Goal: Check status

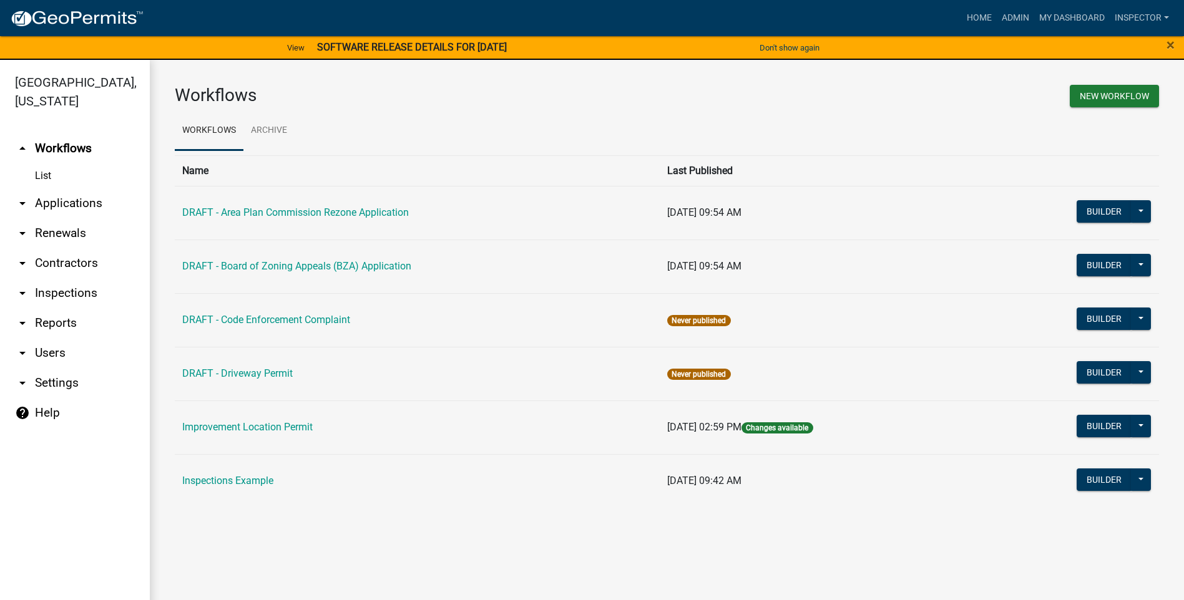
click at [64, 204] on link "arrow_drop_down Applications" at bounding box center [75, 204] width 150 height 30
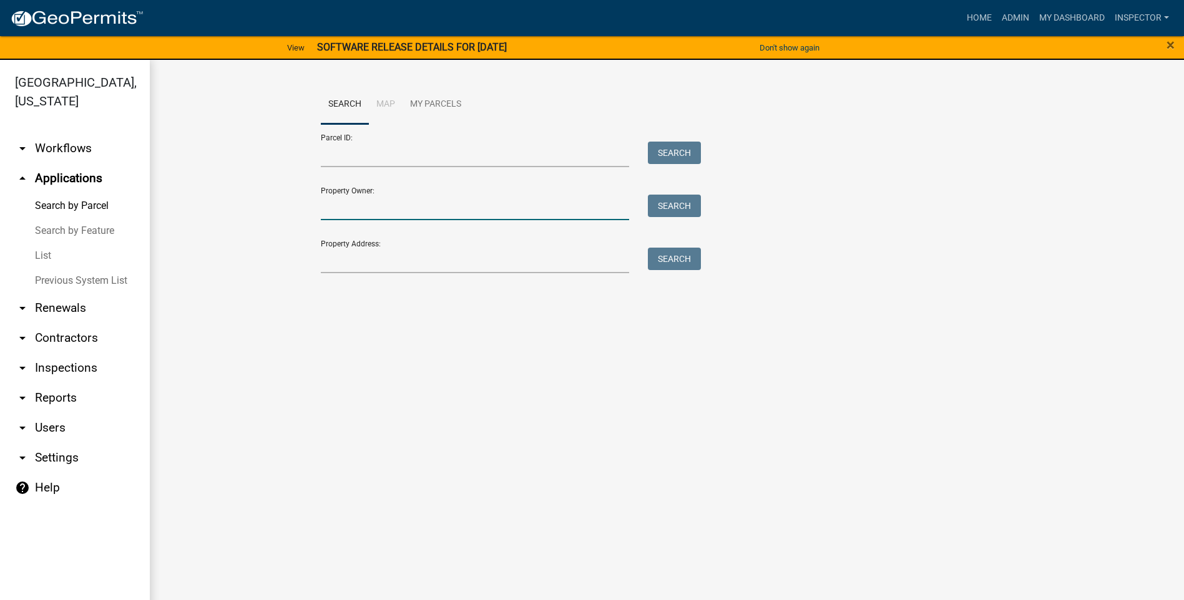
click at [393, 207] on input "Property Owner:" at bounding box center [475, 208] width 309 height 26
type input "harmeyer"
click at [670, 206] on button "Search" at bounding box center [674, 206] width 53 height 22
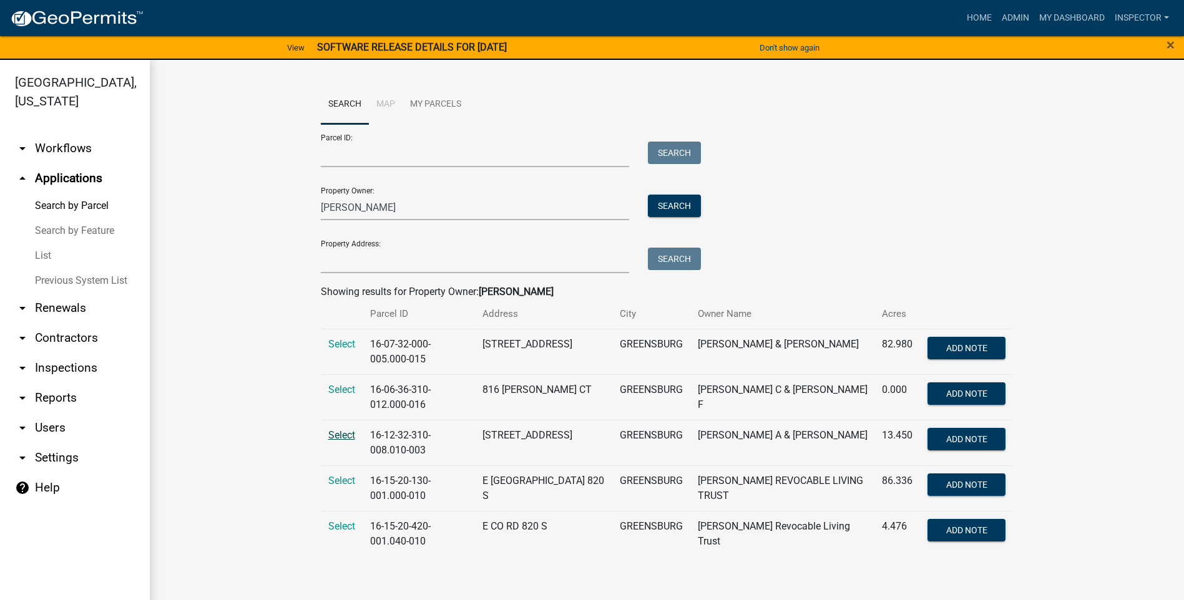
click at [347, 436] on span "Select" at bounding box center [341, 435] width 27 height 12
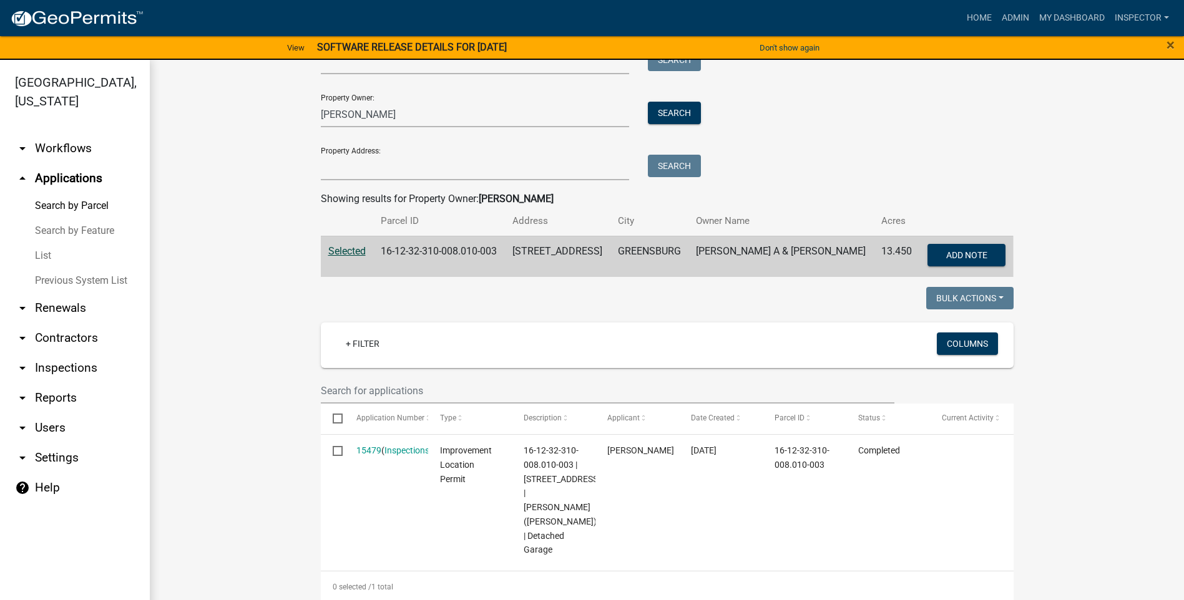
scroll to position [125, 0]
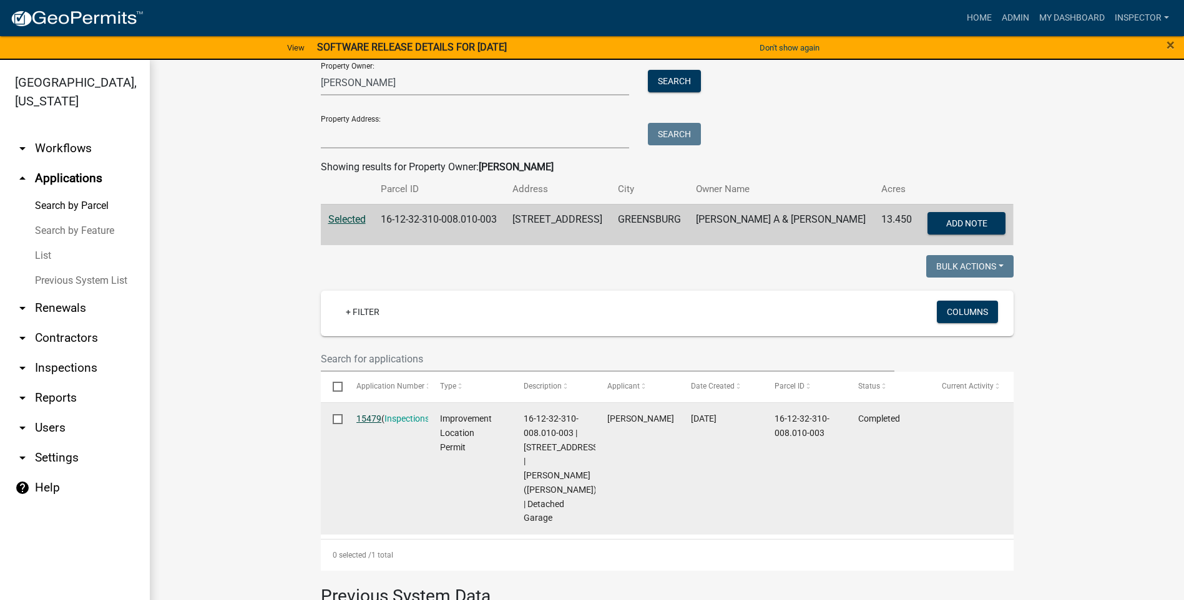
click at [365, 419] on link "15479" at bounding box center [368, 419] width 25 height 10
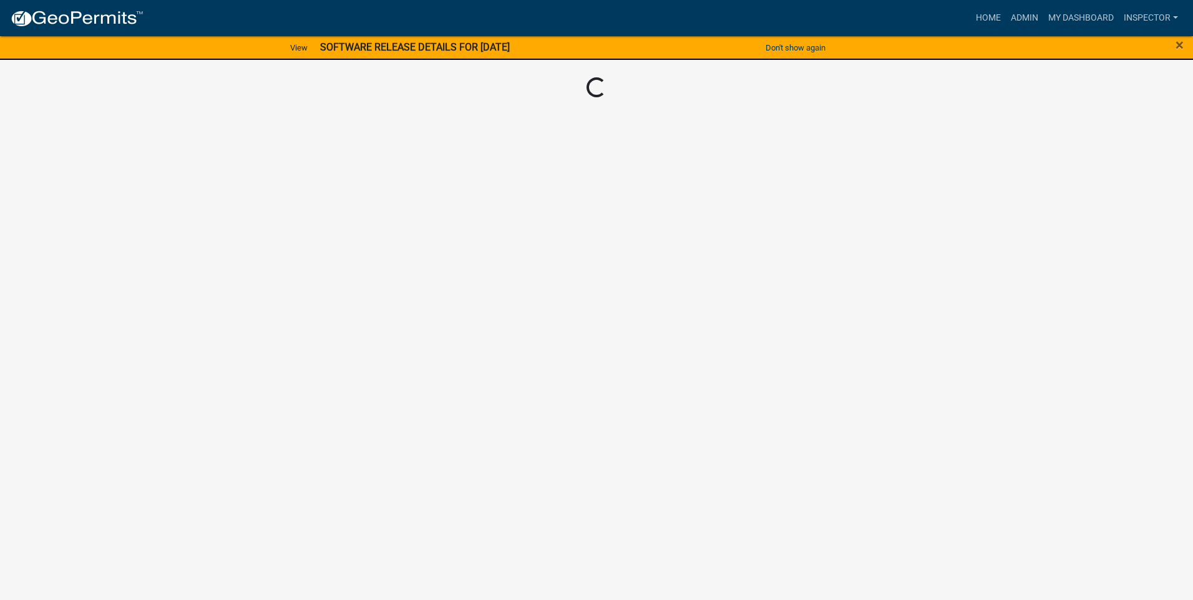
click at [365, 419] on body "Internet Explorer does NOT work with GeoPermits. Get a new browser for more sec…" at bounding box center [596, 300] width 1193 height 600
